Goal: Information Seeking & Learning: Check status

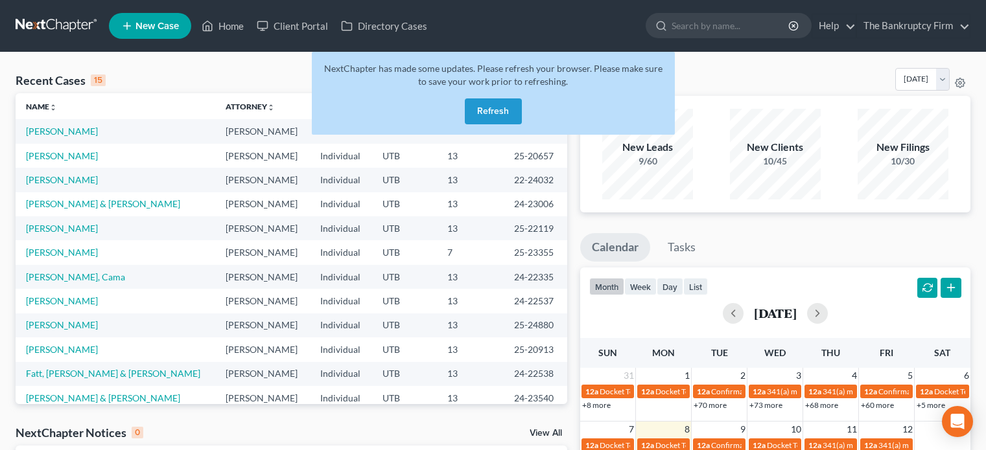
click at [485, 99] on button "Refresh" at bounding box center [493, 112] width 57 height 26
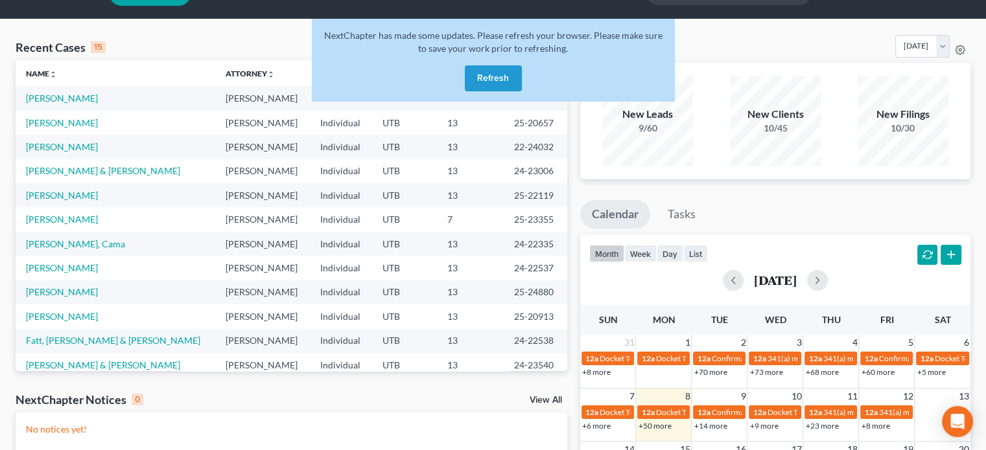
scroll to position [25, 0]
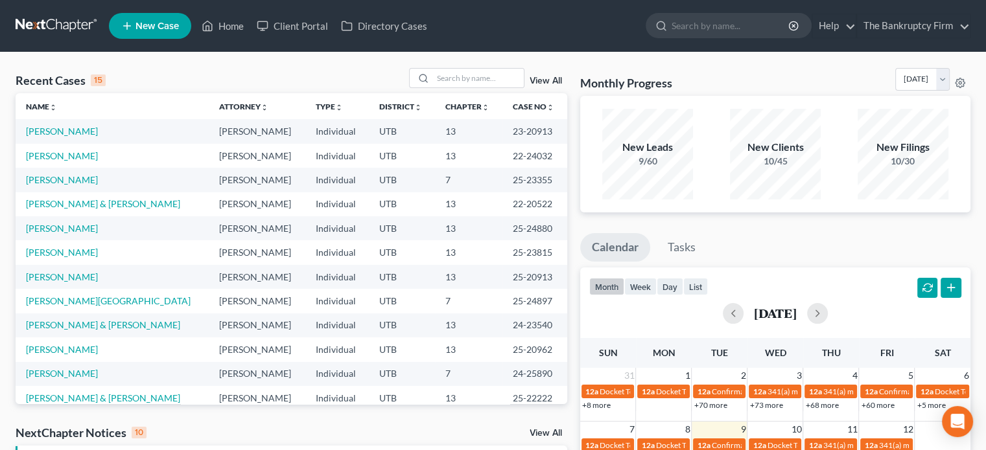
scroll to position [477, 0]
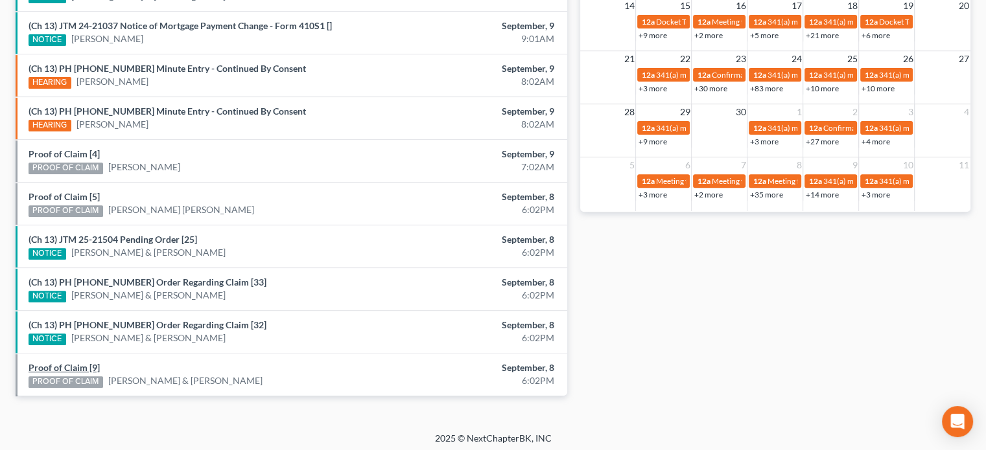
click at [62, 364] on link "Proof of Claim [9]" at bounding box center [64, 367] width 71 height 11
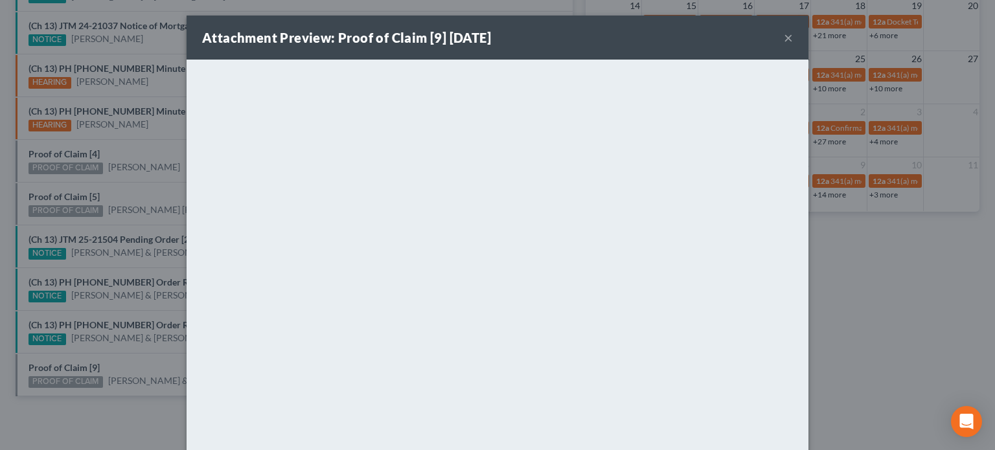
click at [100, 312] on div "Attachment Preview: Proof of Claim [9] 09/08/2025 × <object ng-attr-data='https…" at bounding box center [497, 225] width 995 height 450
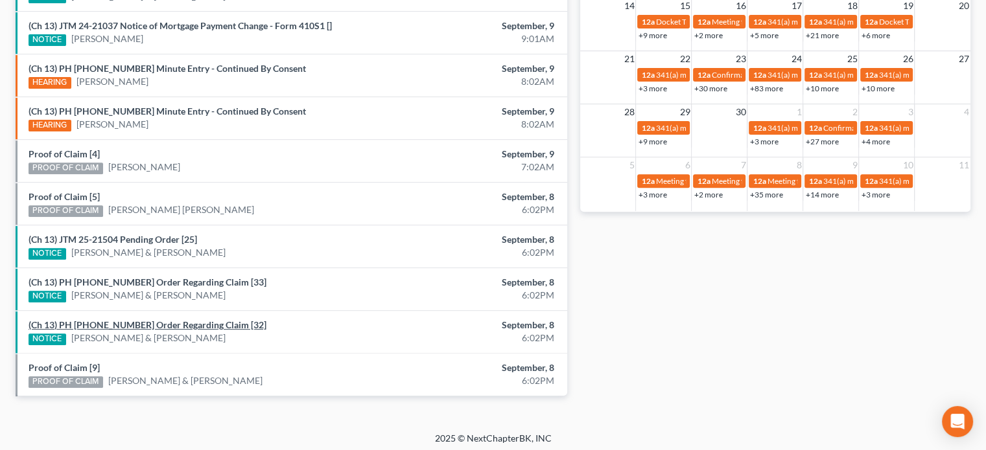
click at [99, 321] on link "(Ch 13) PH 25-22222 Order Regarding Claim [32]" at bounding box center [148, 325] width 238 height 11
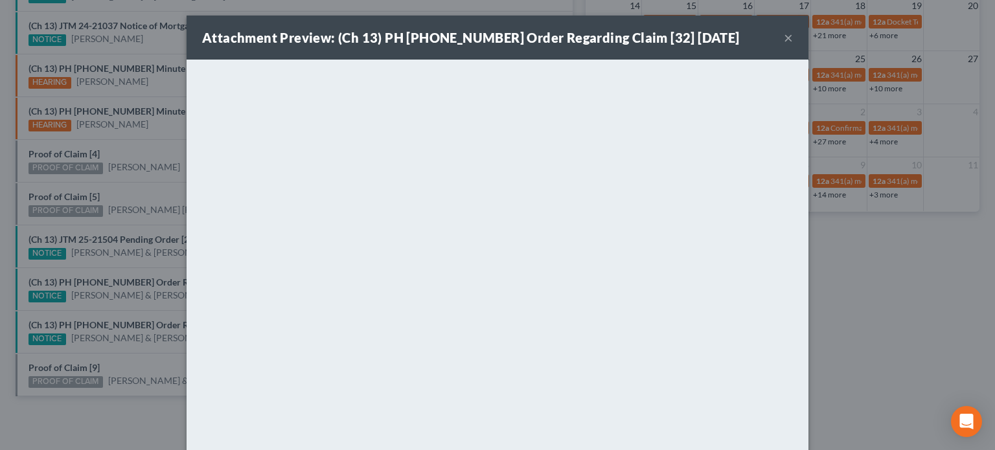
click at [112, 281] on div "Attachment Preview: (Ch 13) PH 25-22222 Order Regarding Claim [32] 09/08/2025 ×…" at bounding box center [497, 225] width 995 height 450
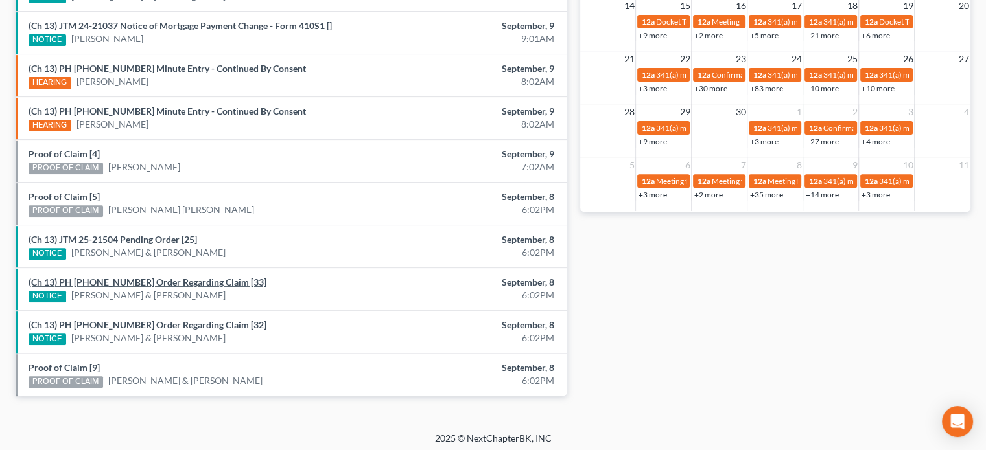
click at [112, 281] on link "(Ch 13) PH 25-22222 Order Regarding Claim [33]" at bounding box center [148, 282] width 238 height 11
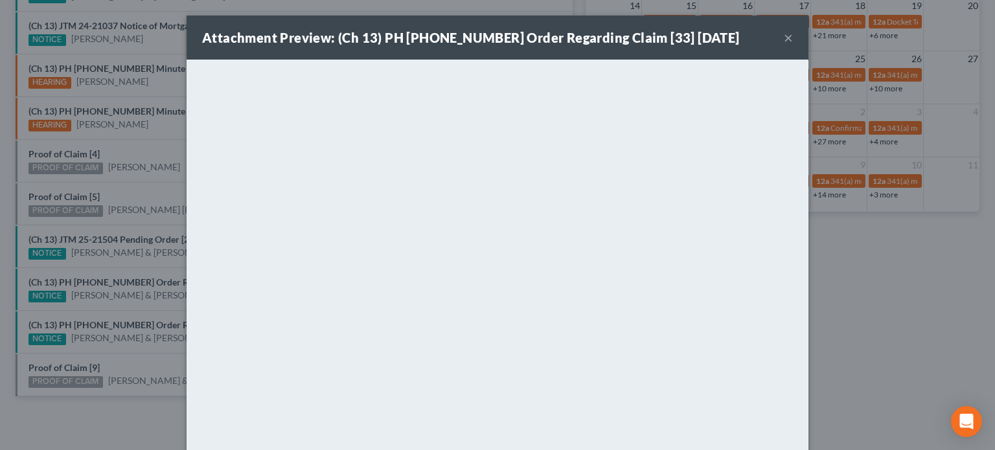
click at [78, 194] on div "Attachment Preview: (Ch 13) PH 25-22222 Order Regarding Claim [33] 09/08/2025 ×…" at bounding box center [497, 225] width 995 height 450
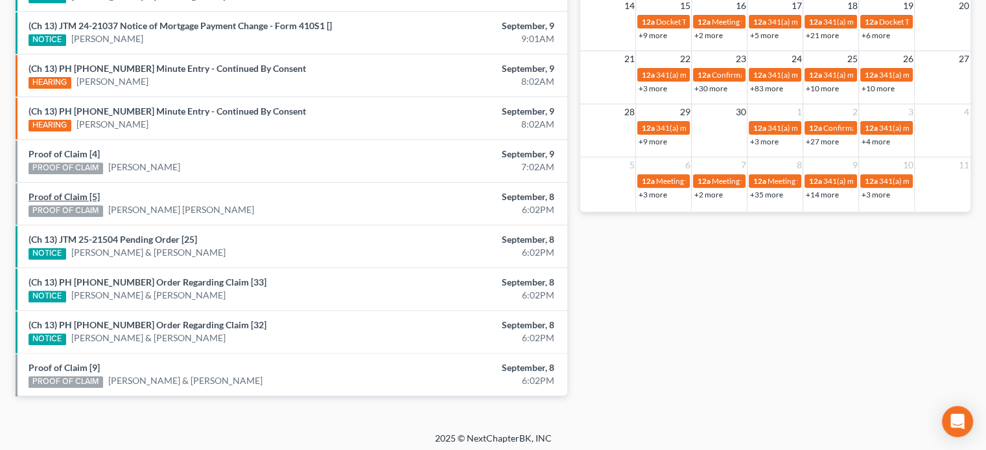
click at [78, 194] on link "Proof of Claim [5]" at bounding box center [64, 196] width 71 height 11
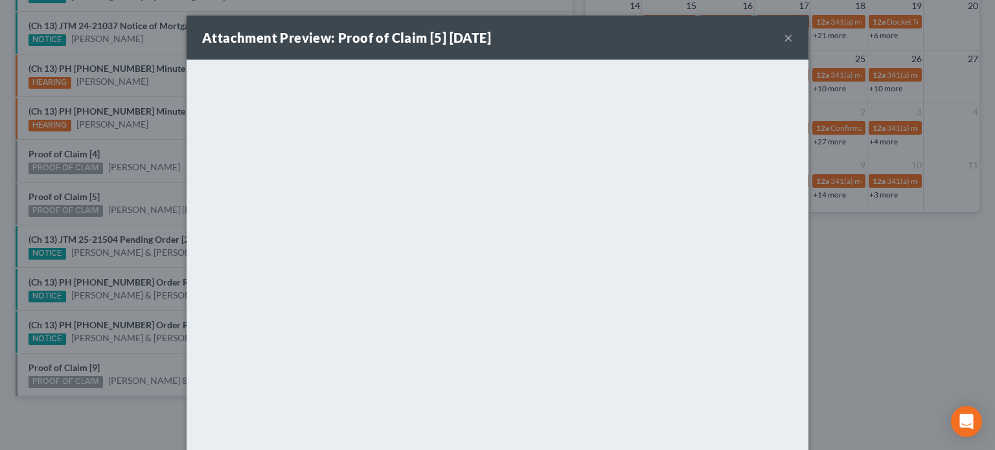
click at [73, 157] on div "Attachment Preview: Proof of Claim [5] 09/08/2025 × <object ng-attr-data='https…" at bounding box center [497, 225] width 995 height 450
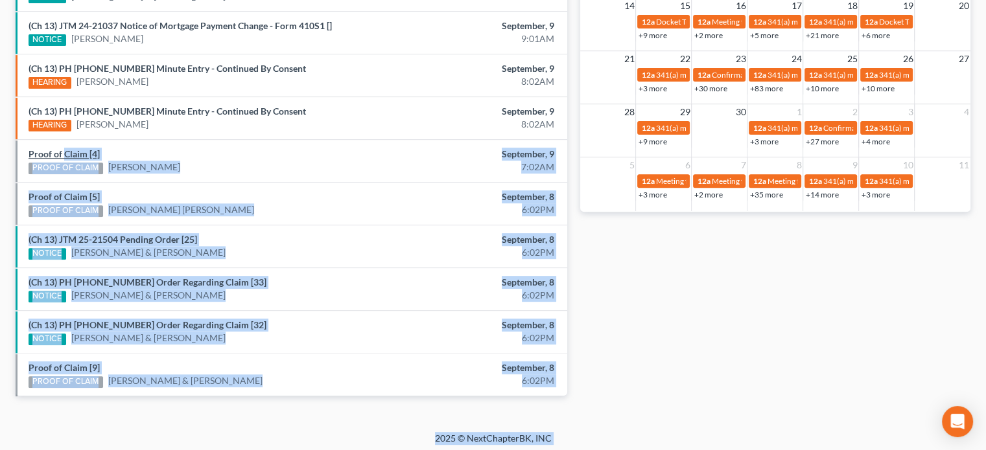
click at [71, 154] on link "Proof of Claim [4]" at bounding box center [64, 153] width 71 height 11
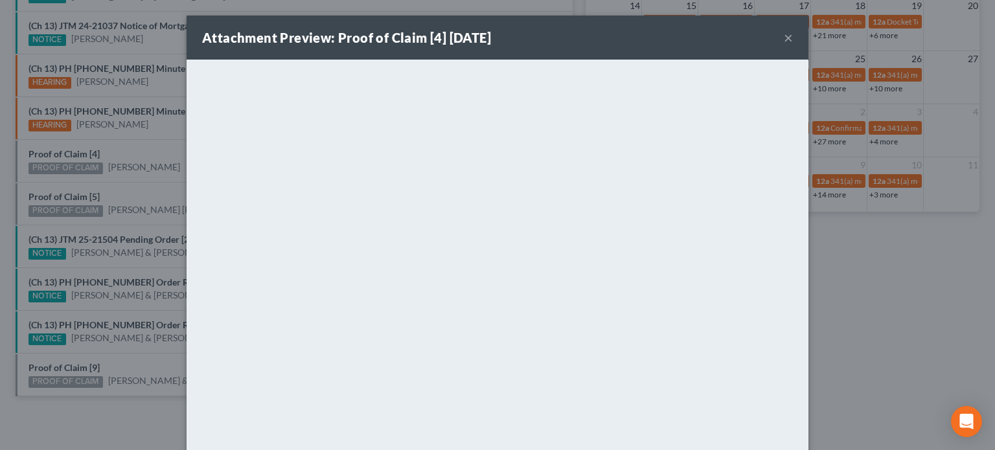
click at [134, 143] on div "Attachment Preview: Proof of Claim [4] 09/09/2025 × <object ng-attr-data='https…" at bounding box center [497, 225] width 995 height 450
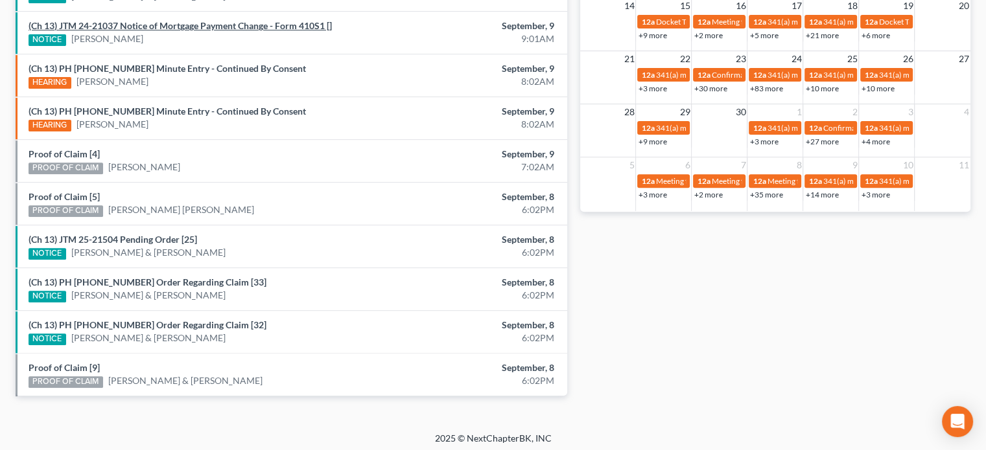
click at [181, 24] on link "(Ch 13) JTM 24-21037 Notice of Mortgage Payment Change - Form 410S1 []" at bounding box center [180, 25] width 303 height 11
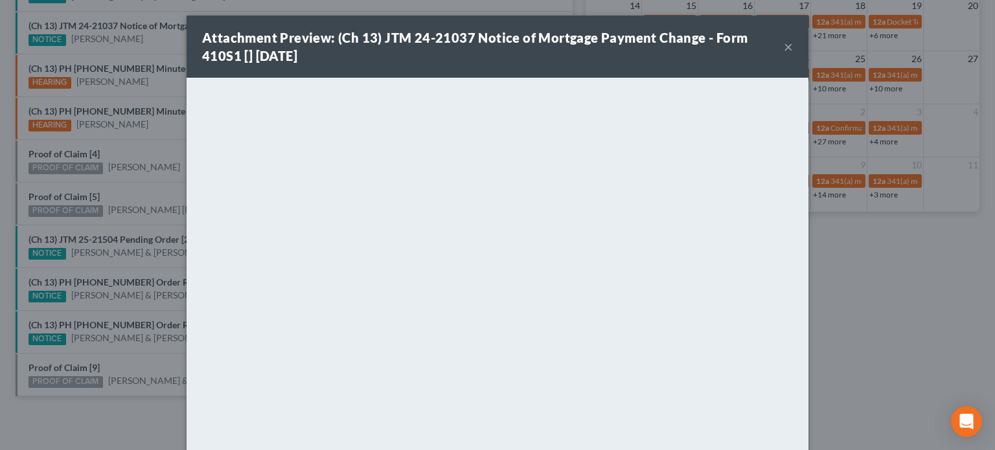
click at [174, 38] on div "Attachment Preview: (Ch 13) JTM 24-21037 Notice of Mortgage Payment Change - Fo…" at bounding box center [497, 225] width 995 height 450
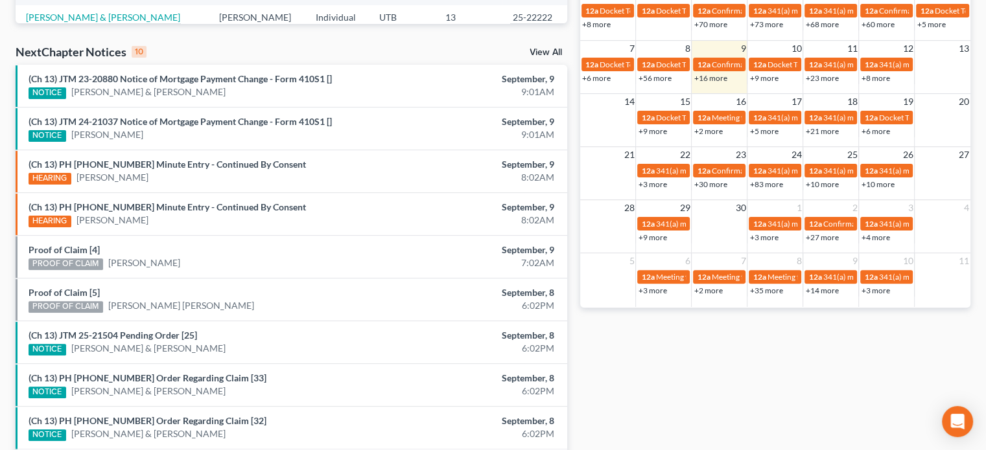
scroll to position [381, 0]
click at [174, 82] on link "(Ch 13) JTM 23-20880 Notice of Mortgage Payment Change - Form 410S1 []" at bounding box center [180, 78] width 303 height 11
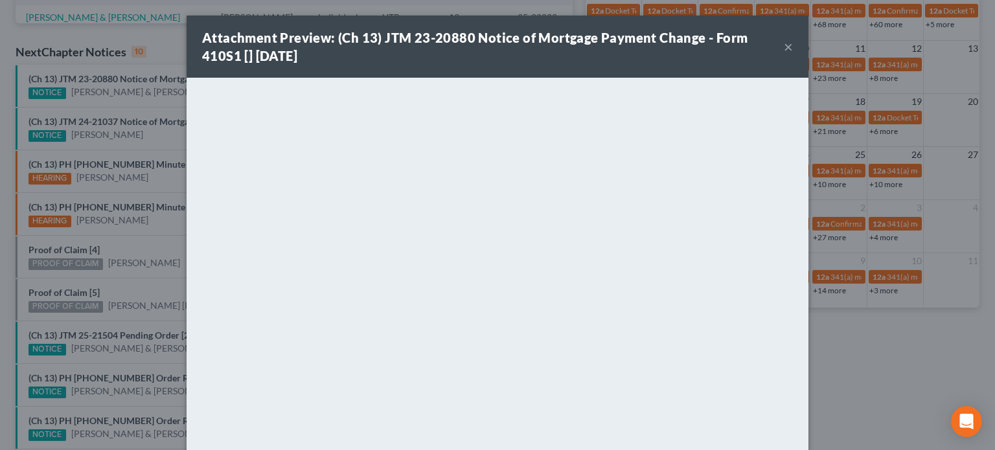
click at [163, 96] on div "Attachment Preview: (Ch 13) JTM 23-20880 Notice of Mortgage Payment Change - Fo…" at bounding box center [497, 225] width 995 height 450
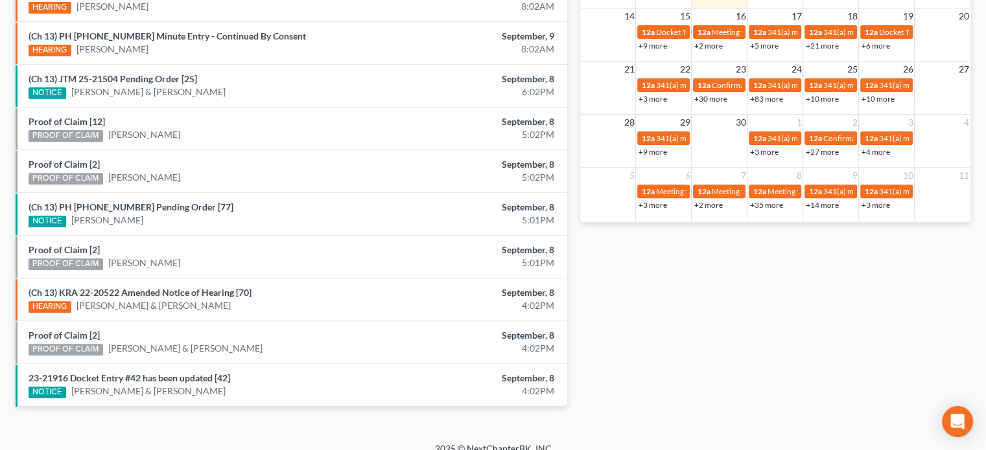
scroll to position [477, 0]
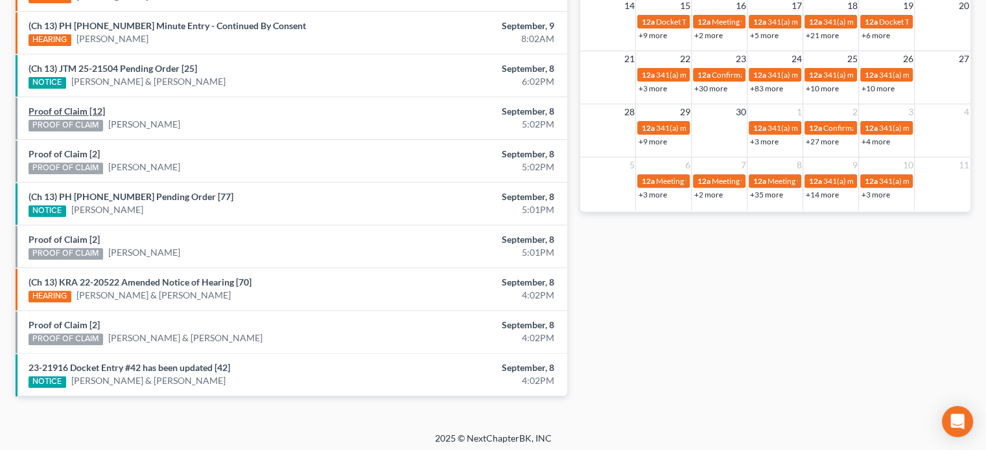
click at [75, 109] on link "Proof of Claim [12]" at bounding box center [67, 111] width 76 height 11
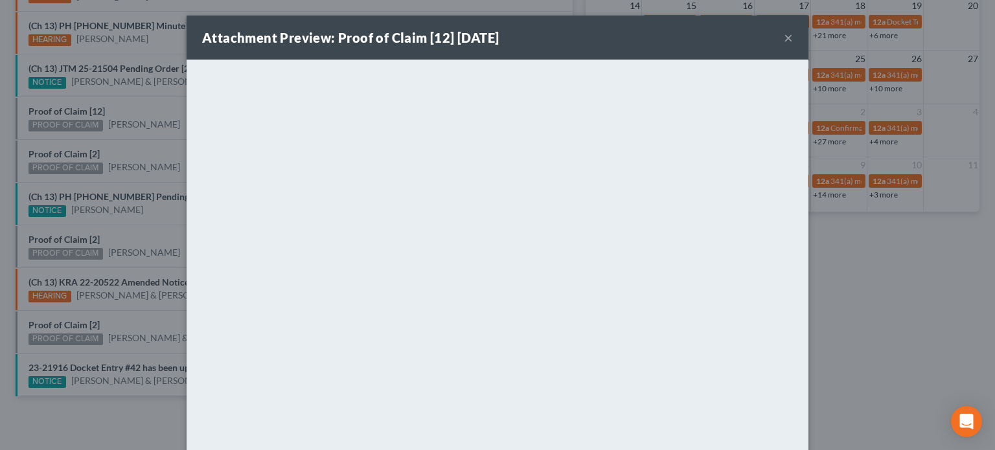
click at [66, 127] on div "Attachment Preview: Proof of Claim [12] 09/08/2025 × <object ng-attr-data='http…" at bounding box center [497, 225] width 995 height 450
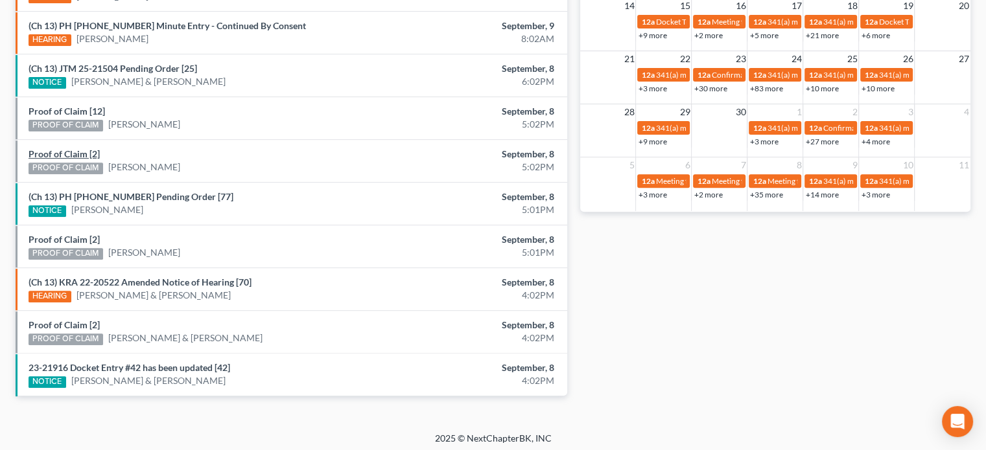
click at [65, 150] on link "Proof of Claim [2]" at bounding box center [64, 153] width 71 height 11
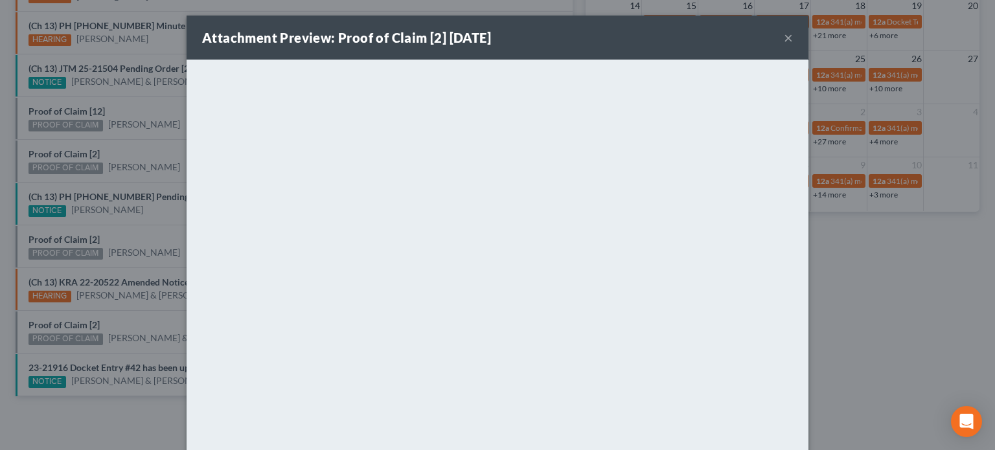
click at [78, 137] on div "Attachment Preview: Proof of Claim [2] 09/08/2025 × <object ng-attr-data='https…" at bounding box center [497, 225] width 995 height 450
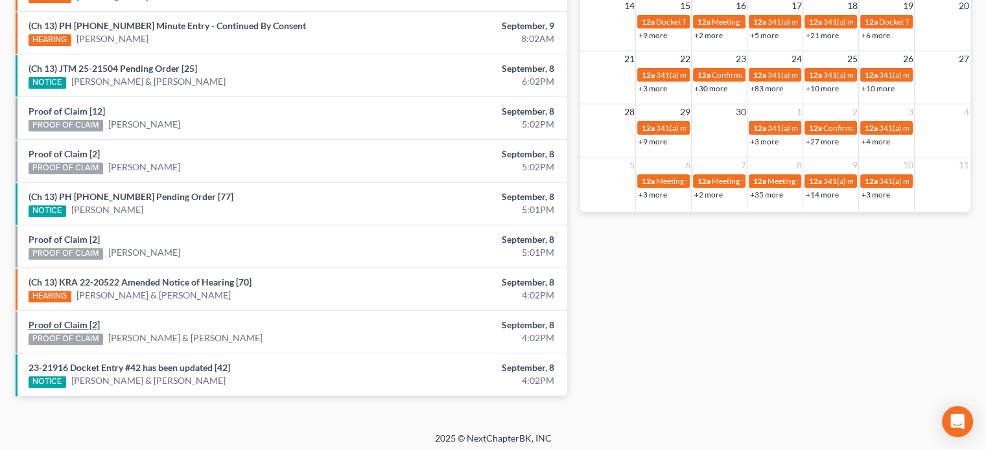
click at [59, 322] on link "Proof of Claim [2]" at bounding box center [64, 325] width 71 height 11
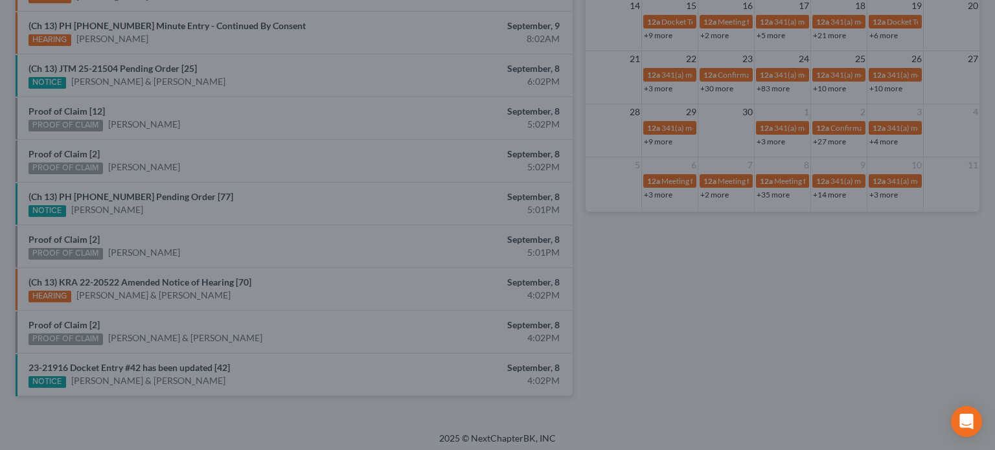
click at [135, 329] on div "Attachment Preview: Proof of Claim [2] 09/08/2025 × <object ng-attr-data='https…" at bounding box center [497, 225] width 995 height 450
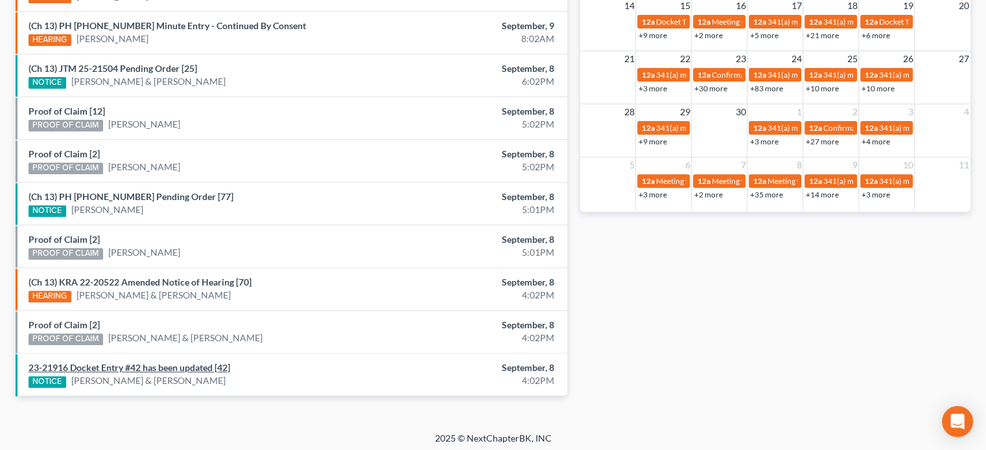
click at [117, 365] on link "23-21916 Docket Entry #42 has been updated [42]" at bounding box center [130, 367] width 202 height 11
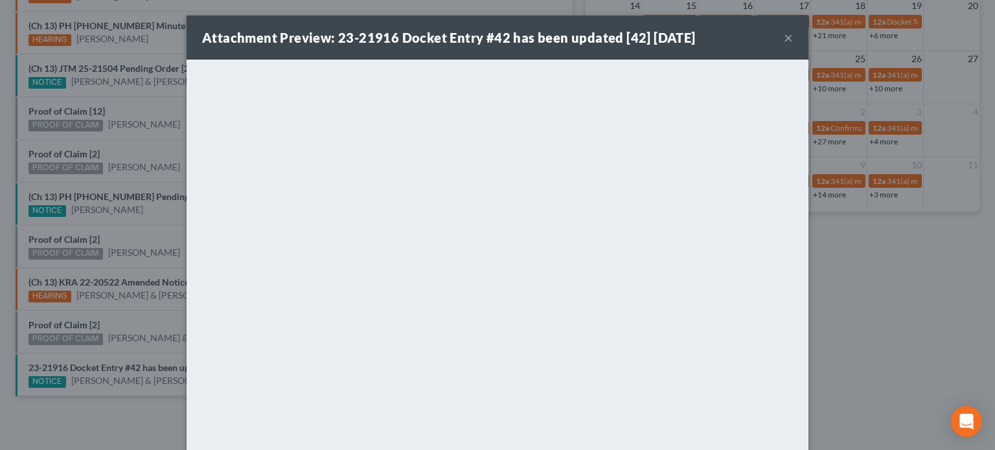
click at [143, 321] on div "Attachment Preview: 23-21916 Docket Entry #42 has been updated [42] 09/08/2025 …" at bounding box center [497, 225] width 995 height 450
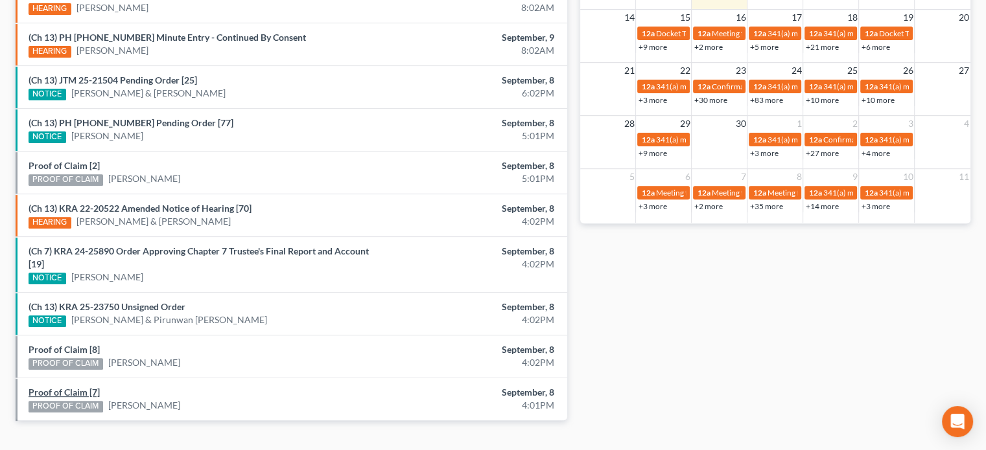
scroll to position [466, 0]
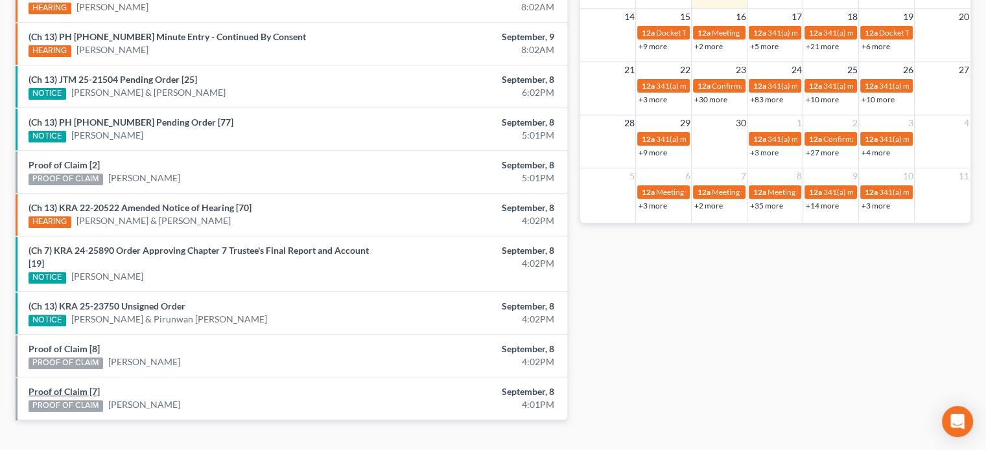
click at [49, 387] on link "Proof of Claim [7]" at bounding box center [64, 391] width 71 height 11
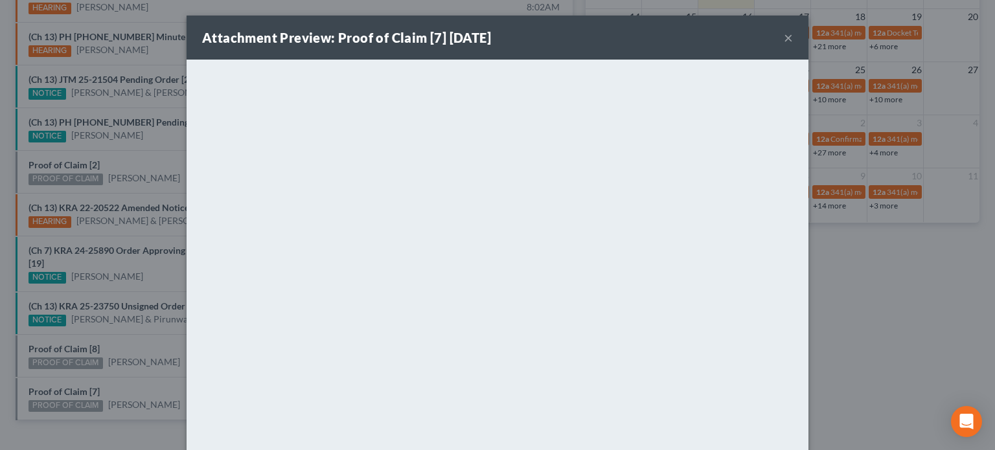
click at [60, 347] on div "Attachment Preview: Proof of Claim [7] 09/08/2025 × <object ng-attr-data='https…" at bounding box center [497, 225] width 995 height 450
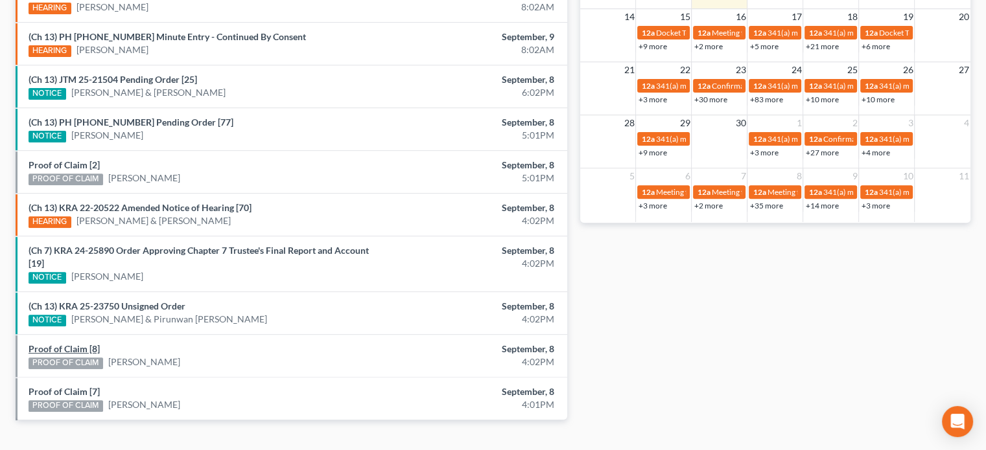
click at [60, 347] on link "Proof of Claim [8]" at bounding box center [64, 348] width 71 height 11
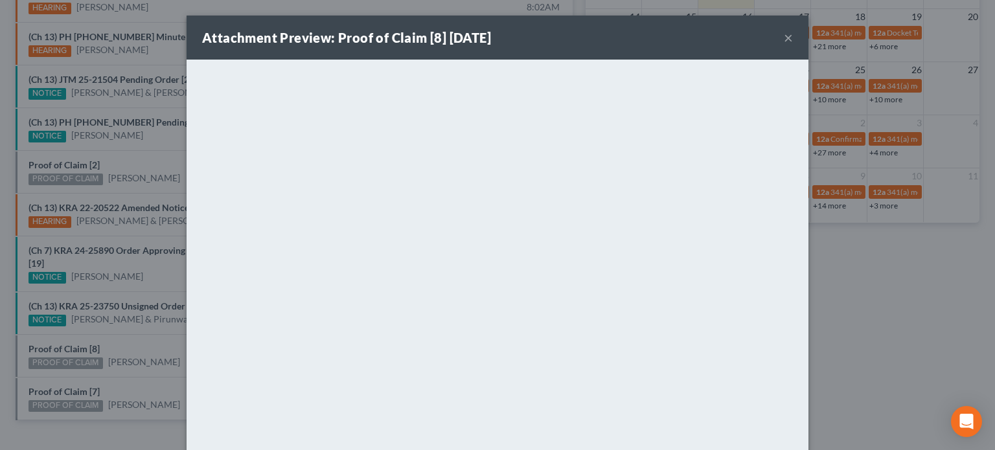
click at [137, 347] on div "Attachment Preview: Proof of Claim [8] 09/08/2025 × <object ng-attr-data='https…" at bounding box center [497, 225] width 995 height 450
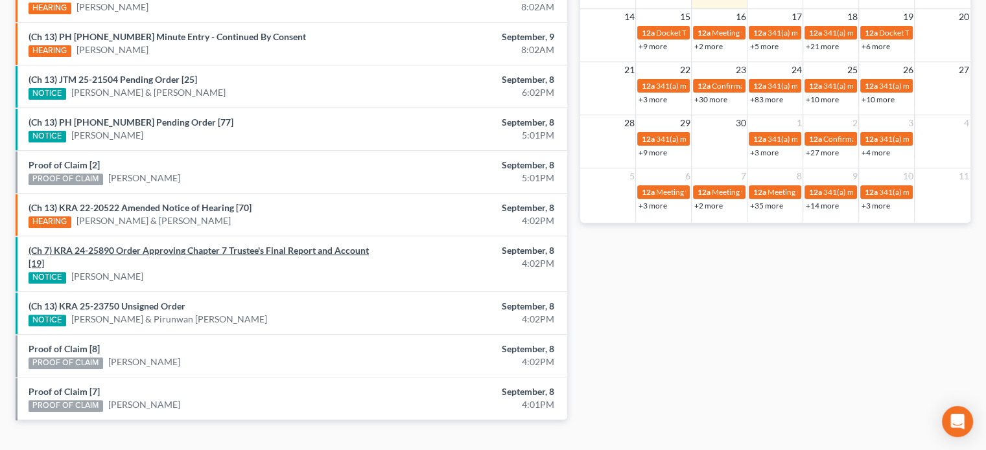
click at [172, 251] on link "(Ch 7) KRA 24-25890 Order Approving Chapter 7 Trustee's Final Report and Accoun…" at bounding box center [199, 257] width 340 height 24
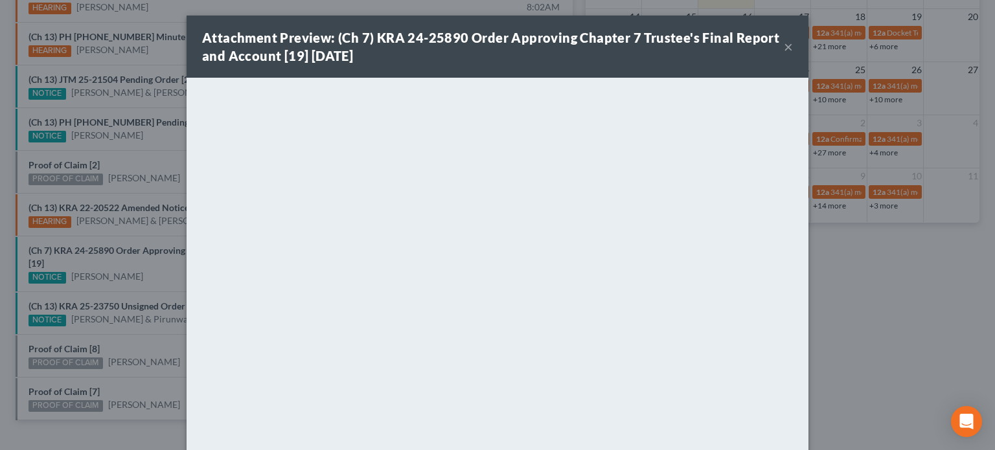
click at [125, 160] on div "Attachment Preview: (Ch 7) KRA 24-25890 Order Approving Chapter 7 Trustee's Fin…" at bounding box center [497, 225] width 995 height 450
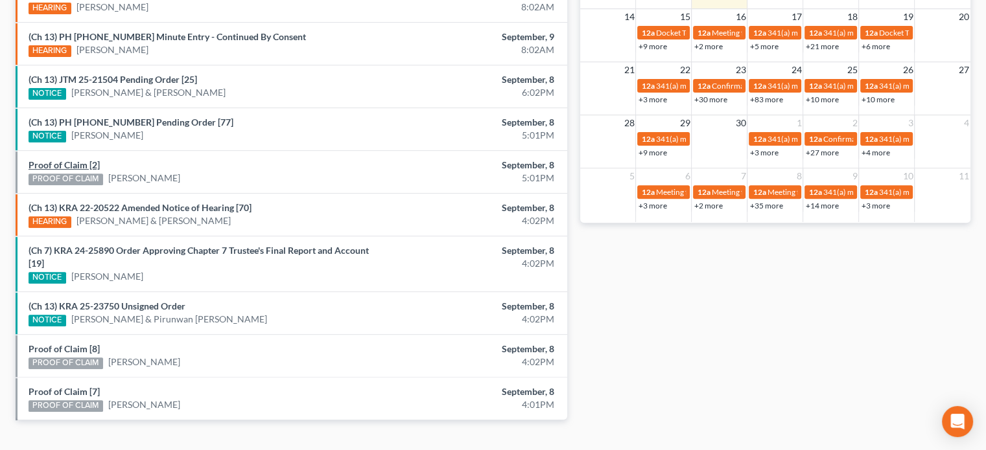
click at [70, 163] on link "Proof of Claim [2]" at bounding box center [64, 164] width 71 height 11
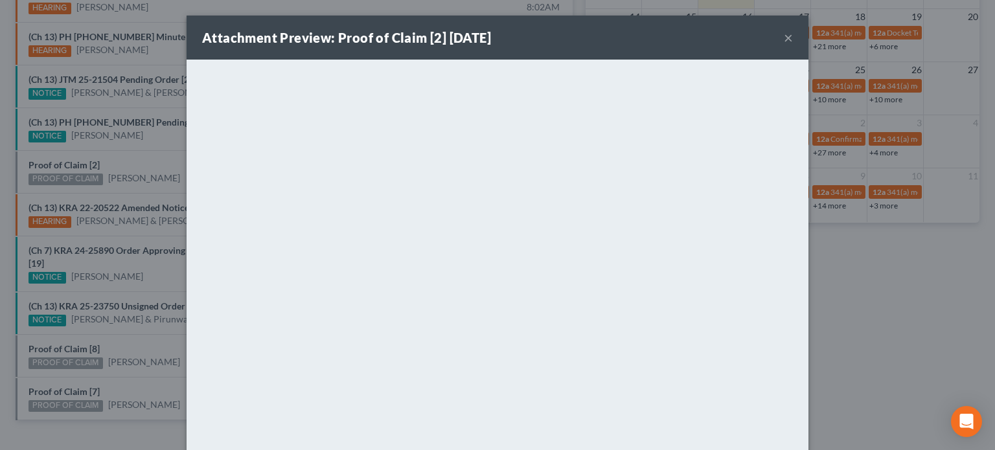
click at [132, 157] on div "Attachment Preview: Proof of Claim [2] 09/08/2025 × <object ng-attr-data='https…" at bounding box center [497, 225] width 995 height 450
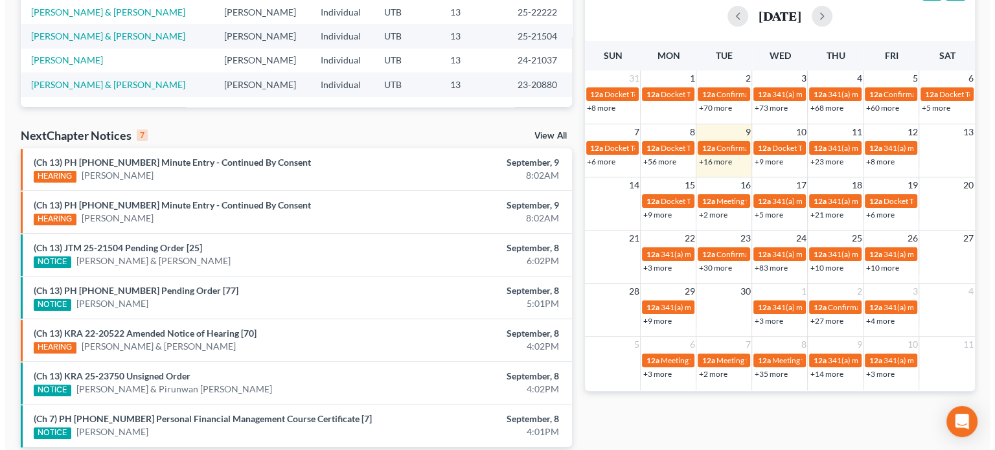
scroll to position [350, 0]
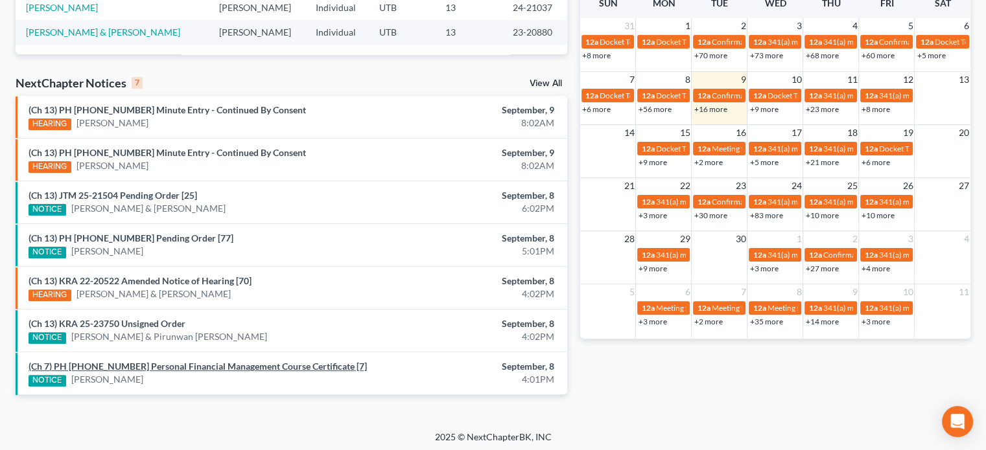
click at [172, 361] on link "(Ch 7) PH [PHONE_NUMBER] Personal Financial Management Course Certificate [7]" at bounding box center [198, 366] width 338 height 11
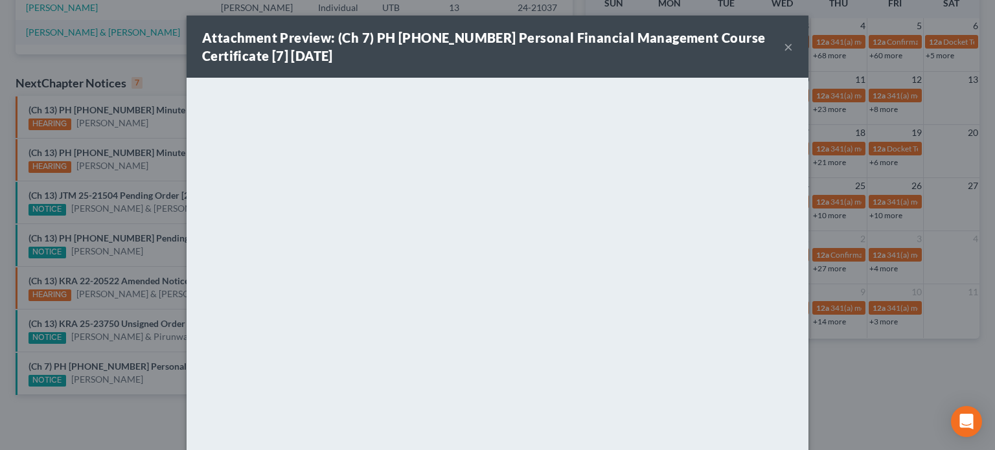
click at [153, 378] on div "Attachment Preview: (Ch 7) PH [PHONE_NUMBER] Personal Financial Management Cour…" at bounding box center [497, 225] width 995 height 450
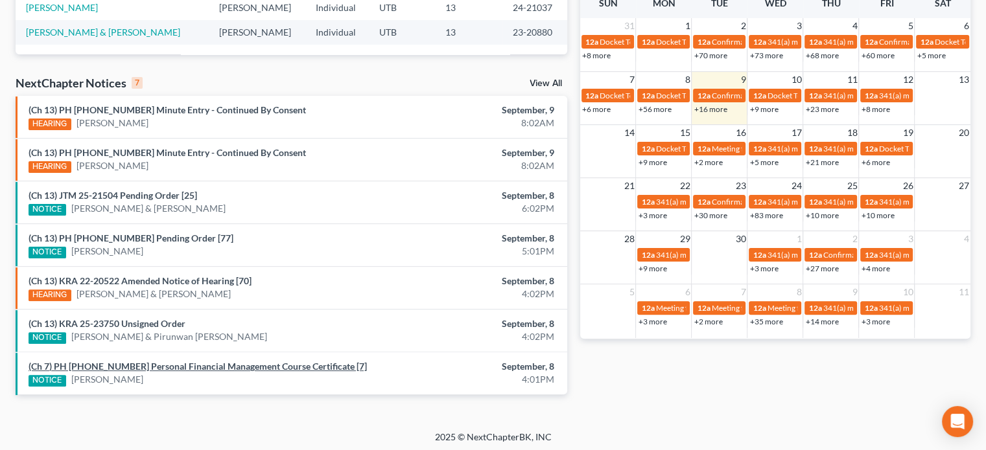
click at [123, 361] on link "(Ch 7) PH [PHONE_NUMBER] Personal Financial Management Course Certificate [7]" at bounding box center [198, 366] width 338 height 11
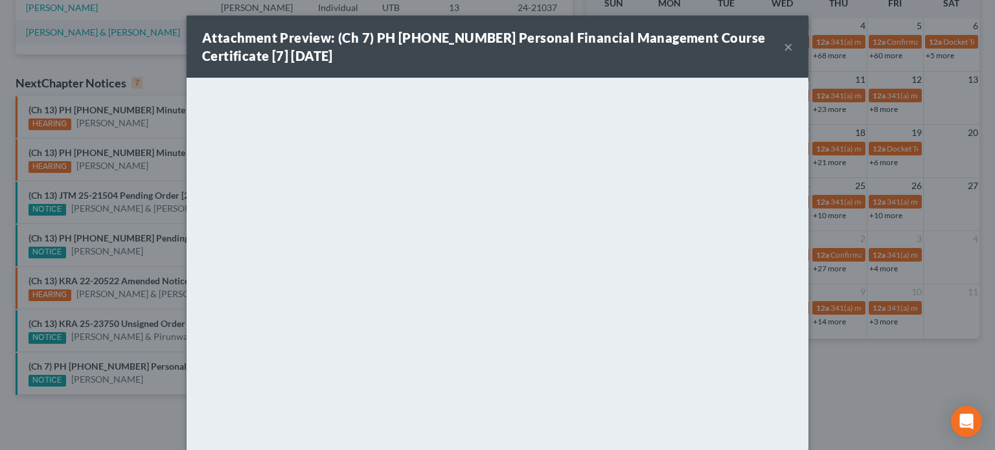
click at [147, 368] on div "Attachment Preview: (Ch 7) PH [PHONE_NUMBER] Personal Financial Management Cour…" at bounding box center [497, 225] width 995 height 450
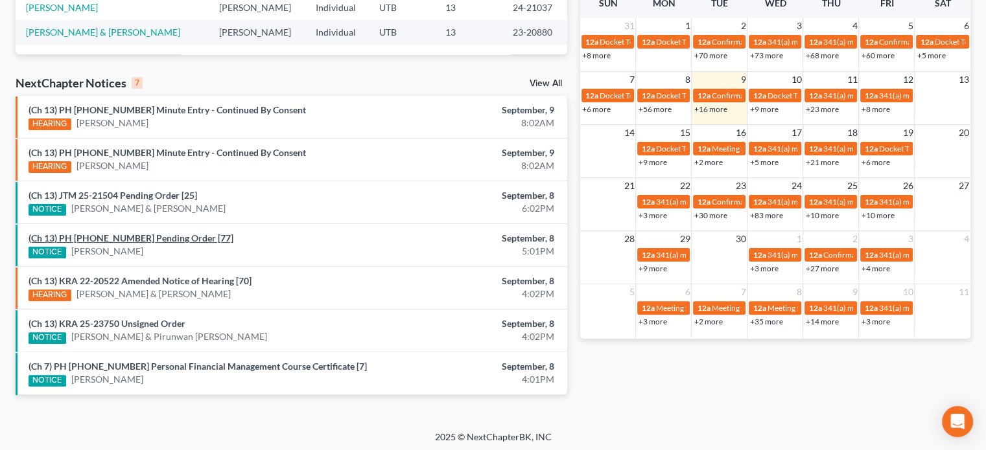
click at [151, 238] on link "(Ch 13) PH [PHONE_NUMBER] Pending Order [77]" at bounding box center [131, 238] width 205 height 11
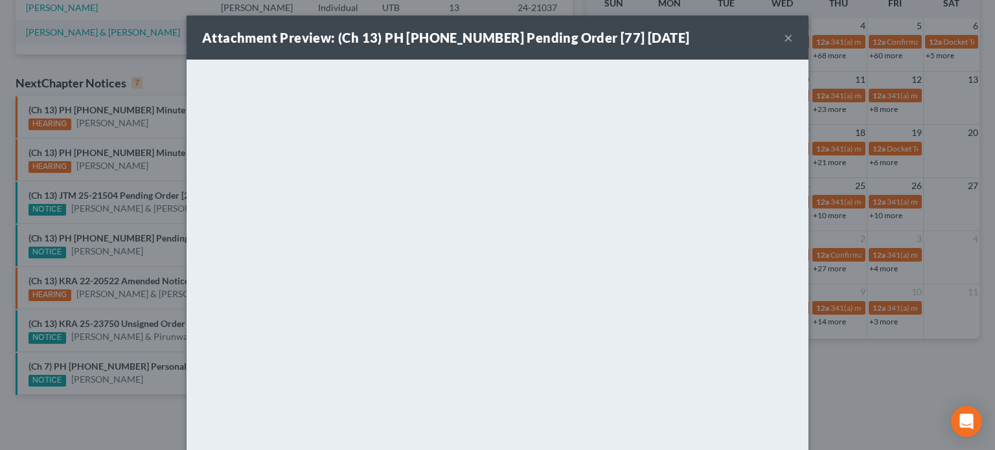
click at [151, 246] on div "Attachment Preview: (Ch 13) PH [PHONE_NUMBER] Pending Order [77] [DATE] × <obje…" at bounding box center [497, 225] width 995 height 450
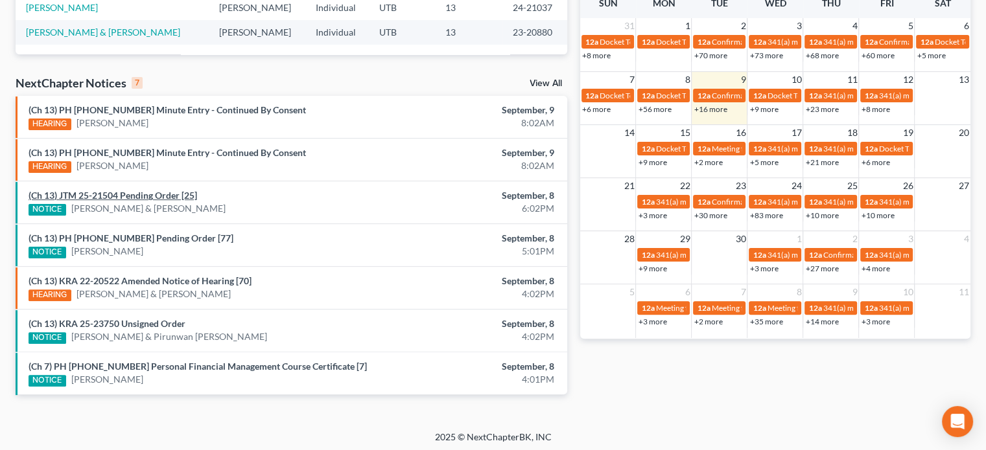
click at [132, 194] on link "(Ch 13) JTM 25-21504 Pending Order [25]" at bounding box center [113, 195] width 169 height 11
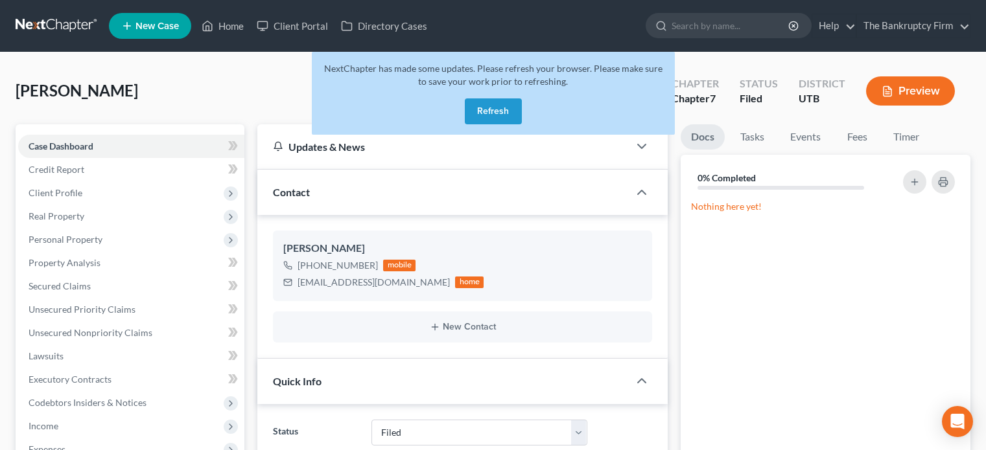
select select "3"
